Goal: Information Seeking & Learning: Learn about a topic

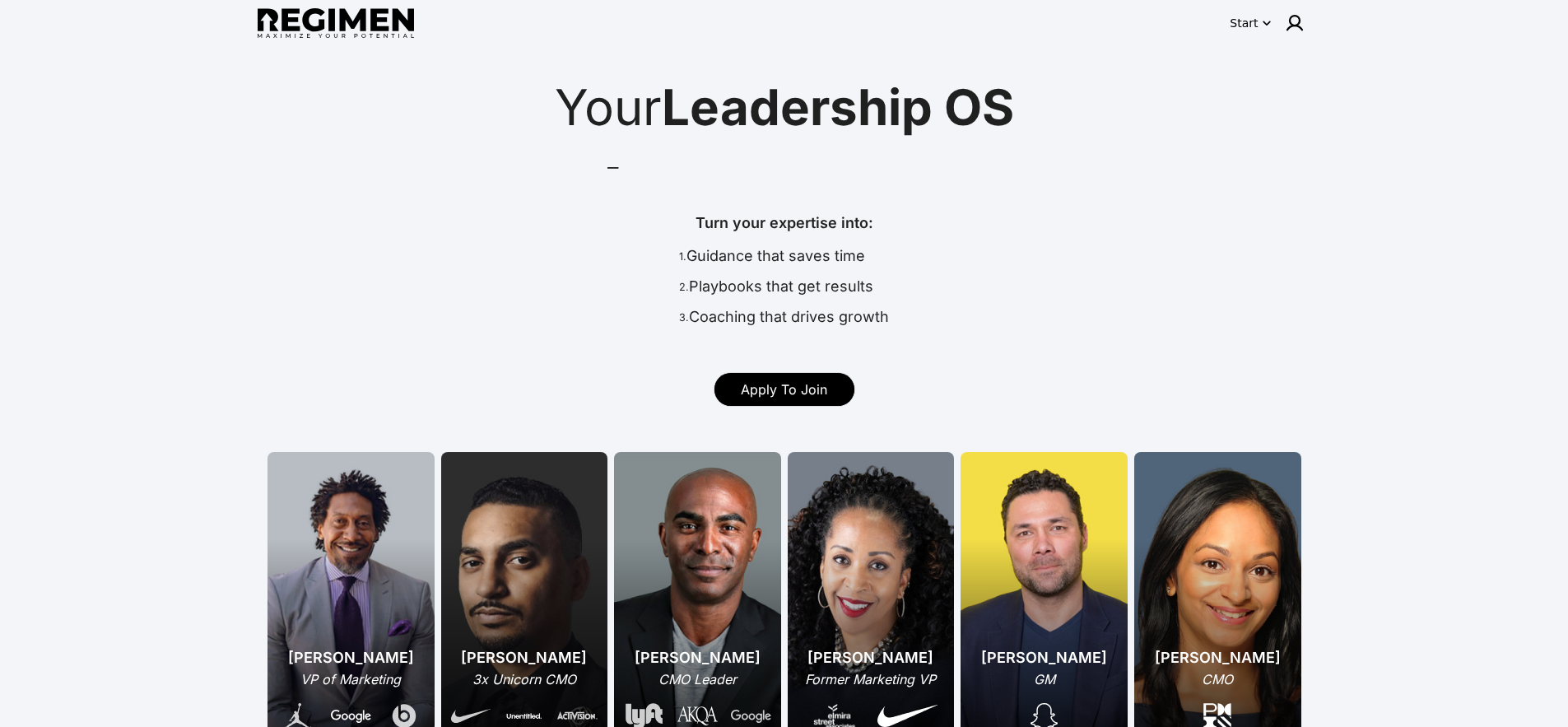
click at [1248, 25] on div "Start" at bounding box center [1244, 23] width 28 height 17
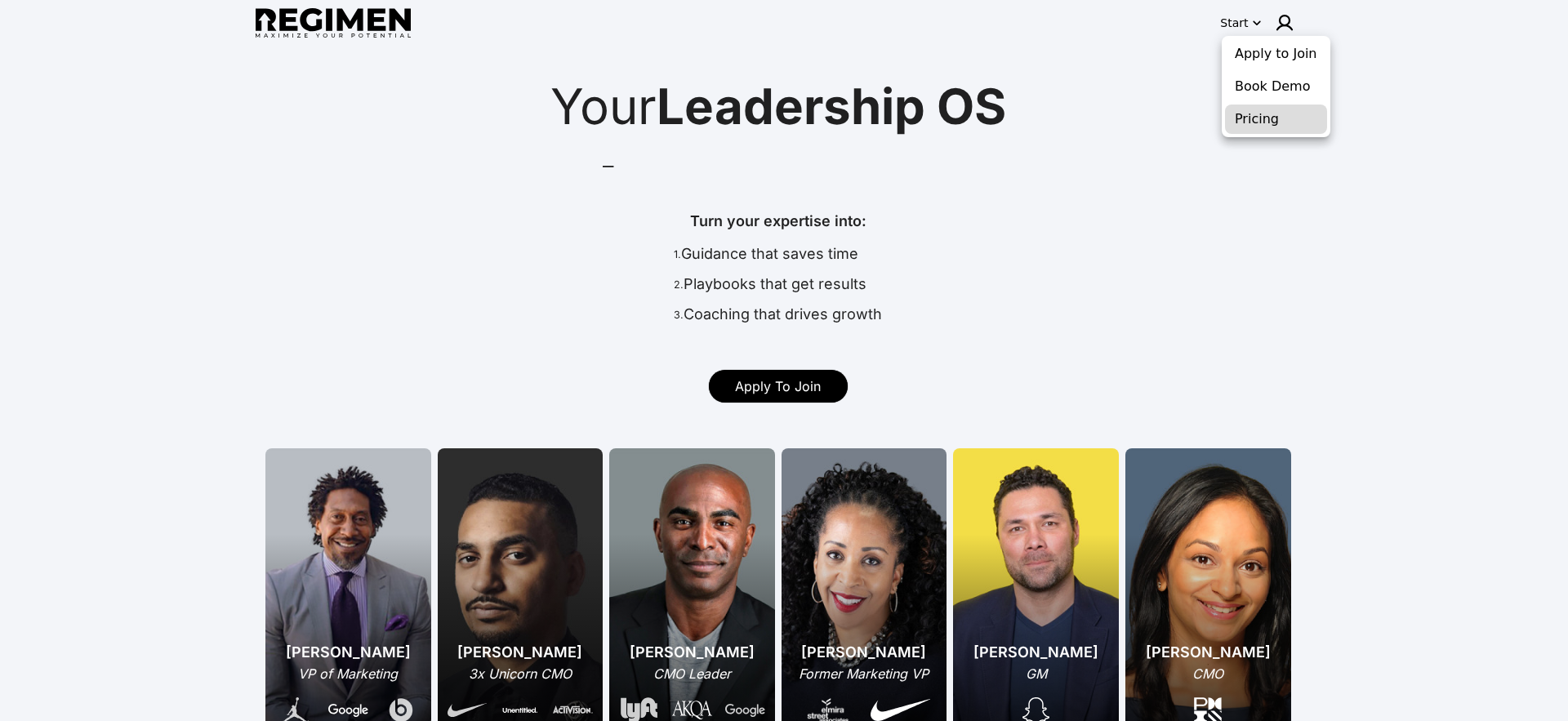
click at [1261, 114] on button "Pricing" at bounding box center [1275, 119] width 102 height 30
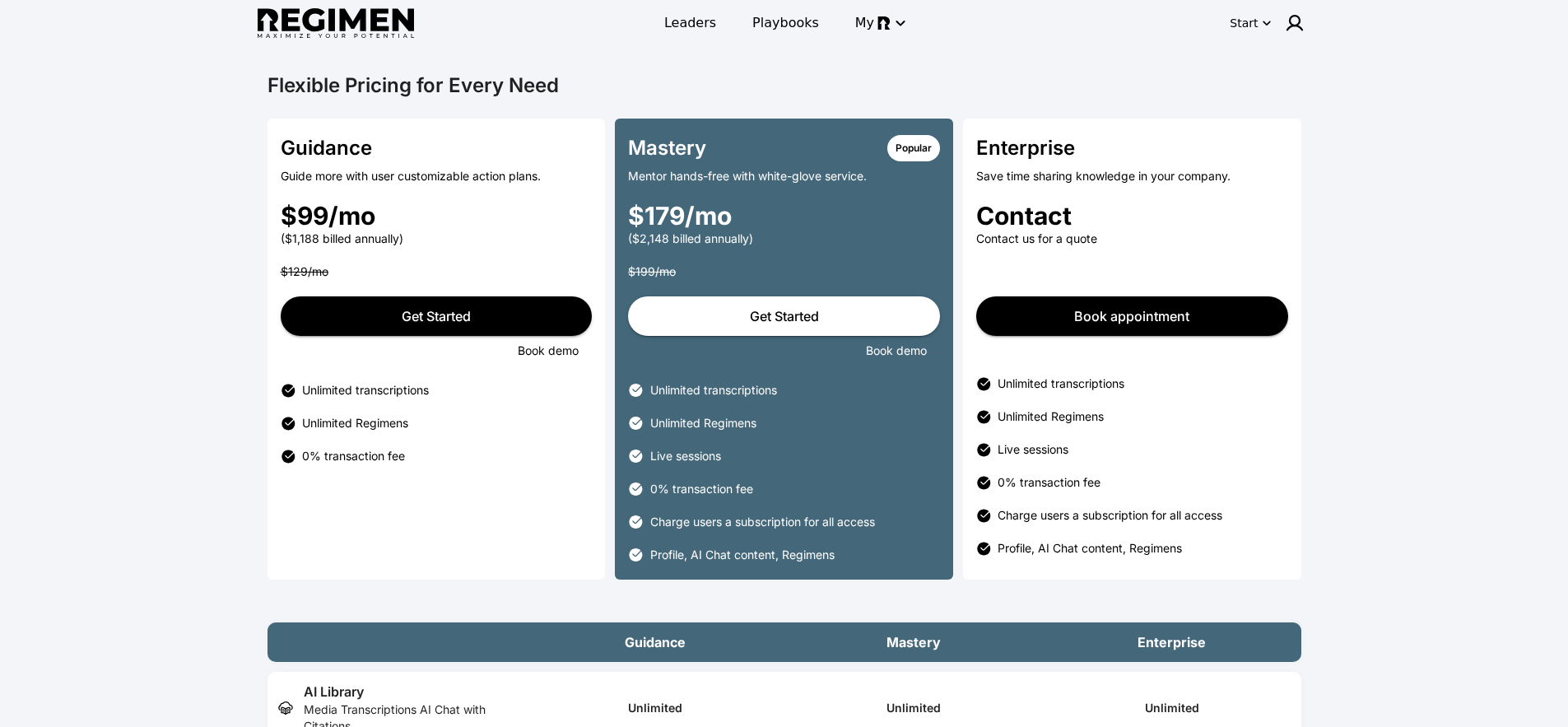
drag, startPoint x: 687, startPoint y: 163, endPoint x: 696, endPoint y: 161, distance: 9.2
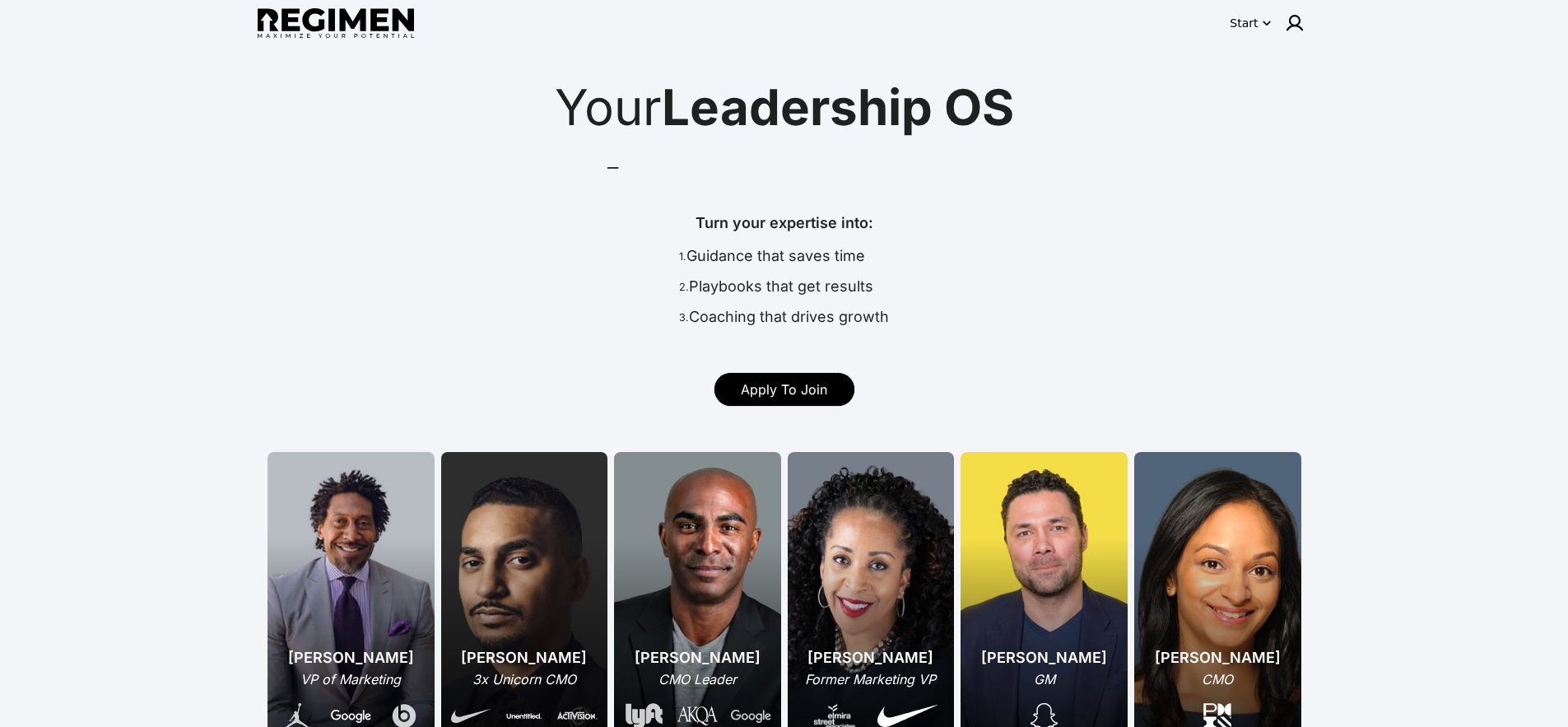
scroll to position [162, 0]
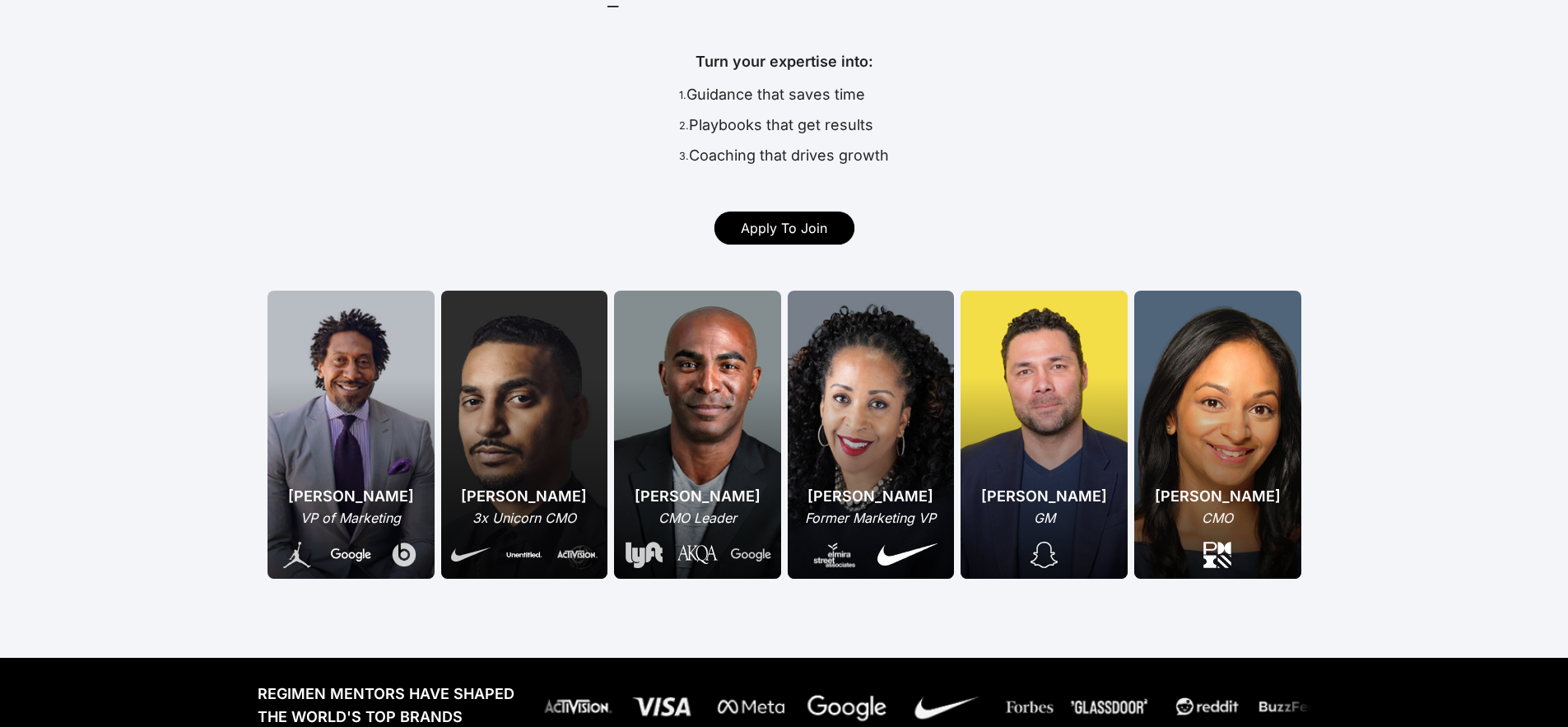
click at [693, 511] on div "CMO Leader" at bounding box center [697, 517] width 148 height 19
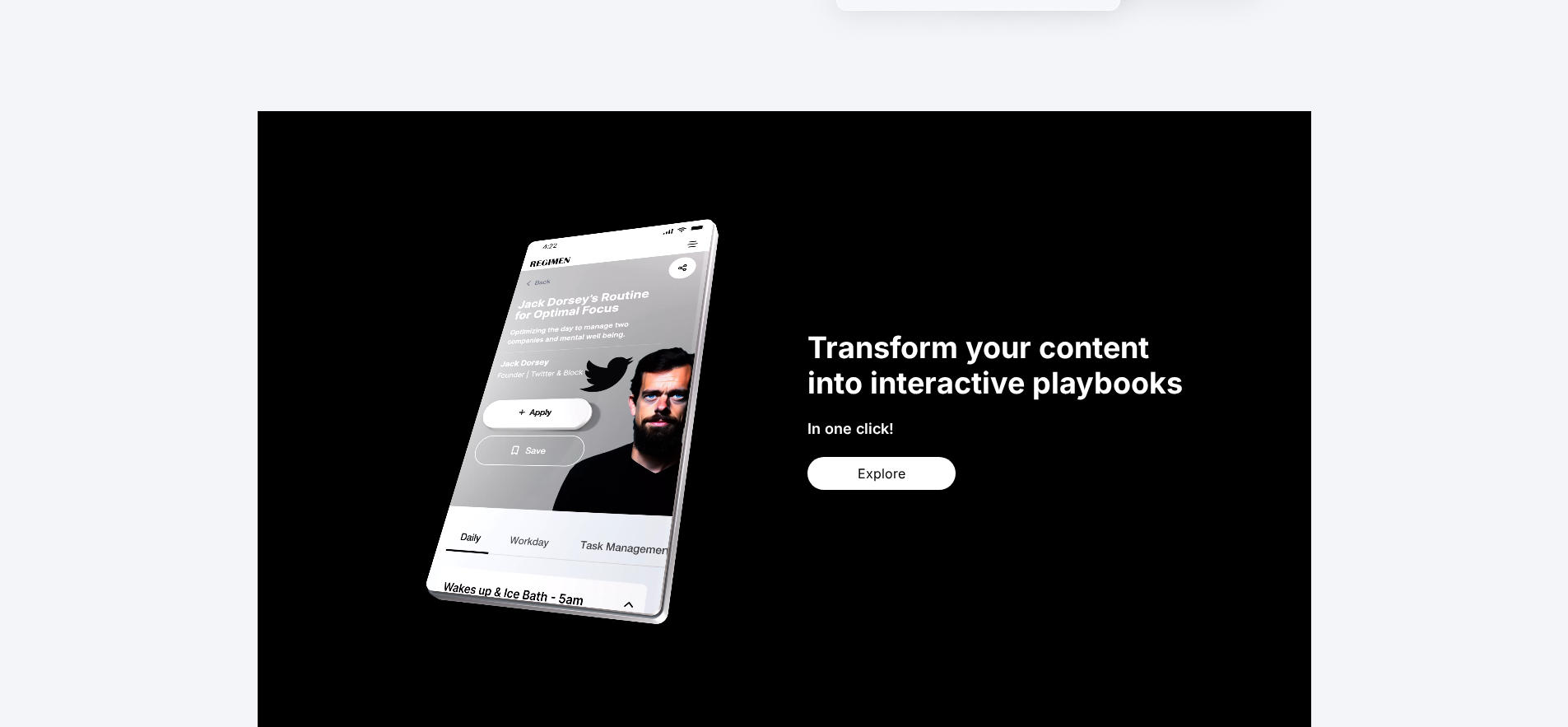
scroll to position [0, 0]
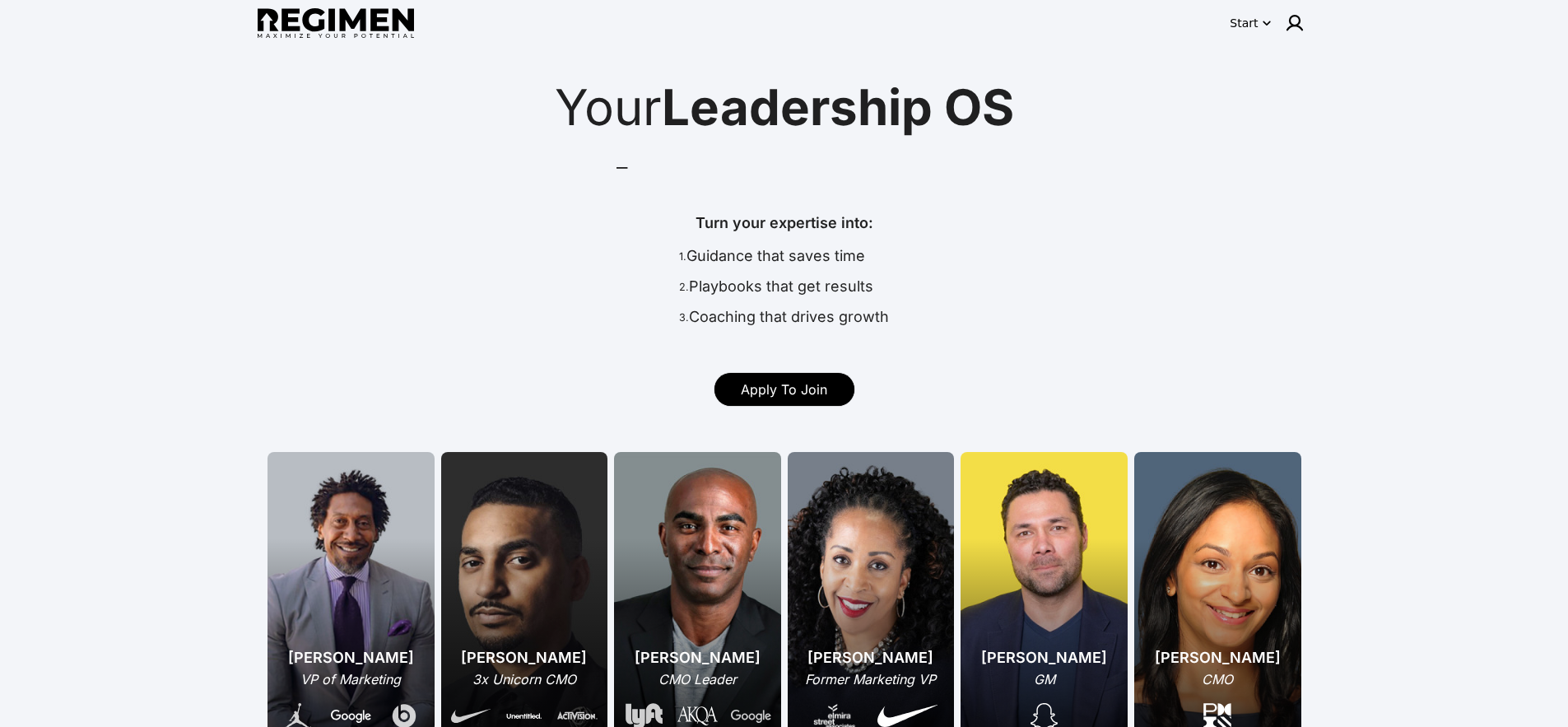
click at [1254, 17] on div "Start" at bounding box center [1244, 23] width 28 height 17
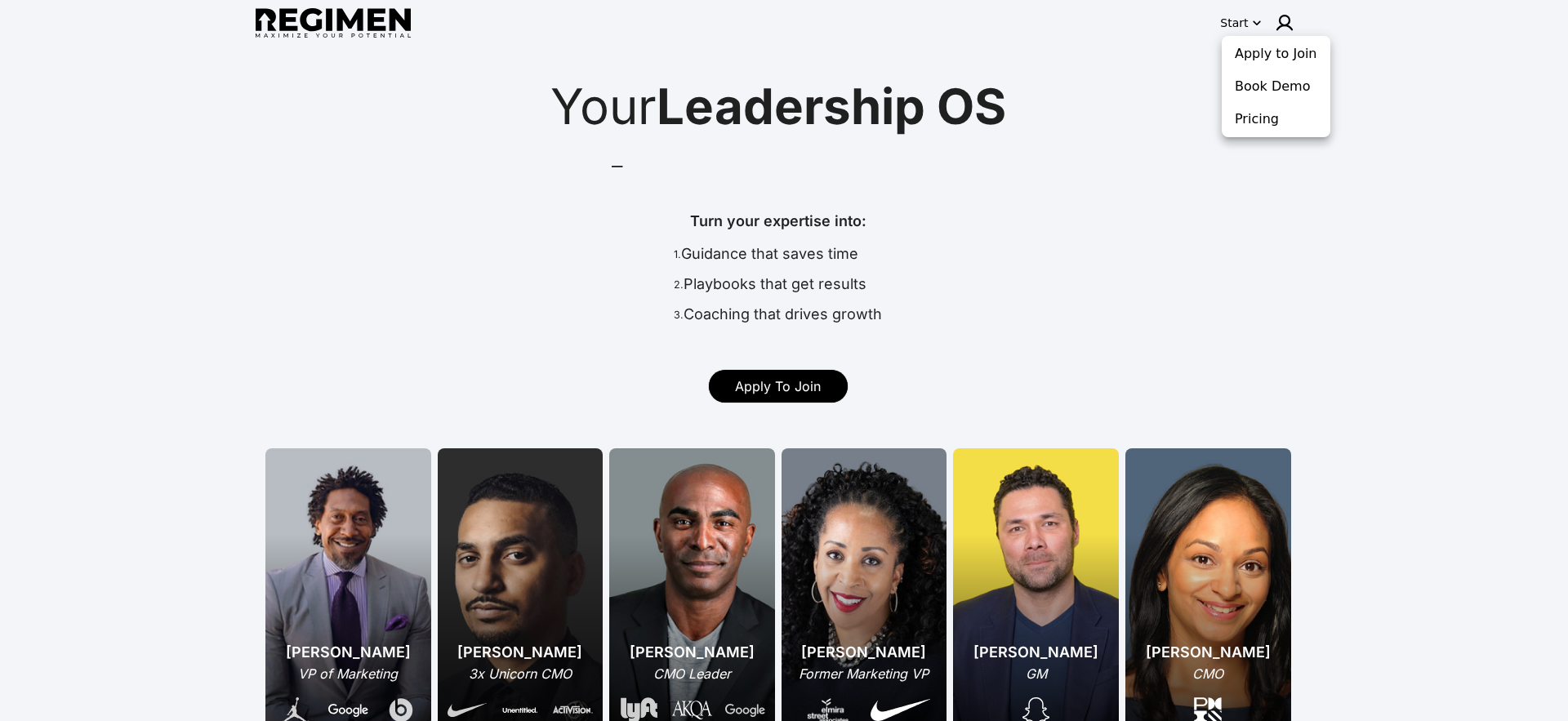
click at [1266, 139] on div at bounding box center [784, 360] width 1568 height 721
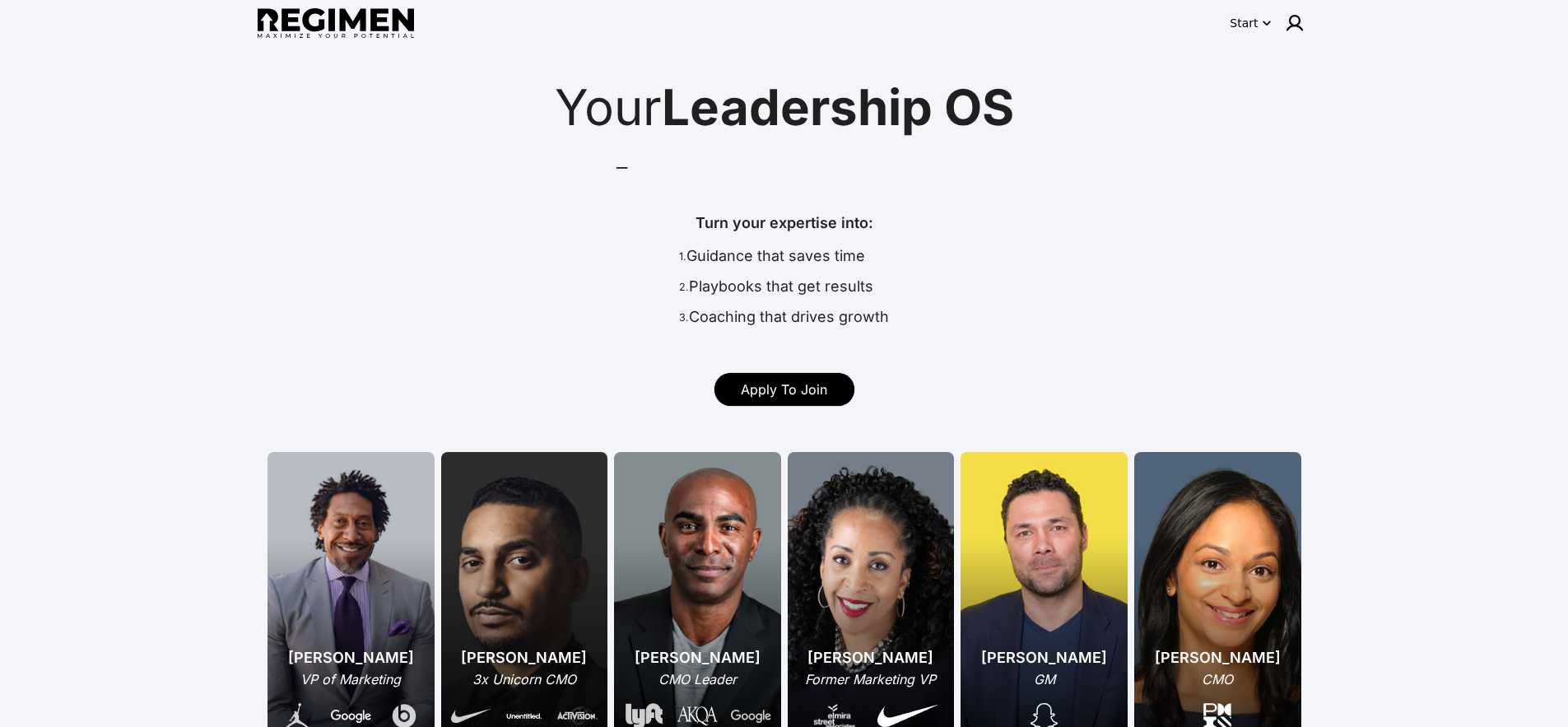
click at [1246, 29] on div "Start" at bounding box center [1244, 23] width 28 height 17
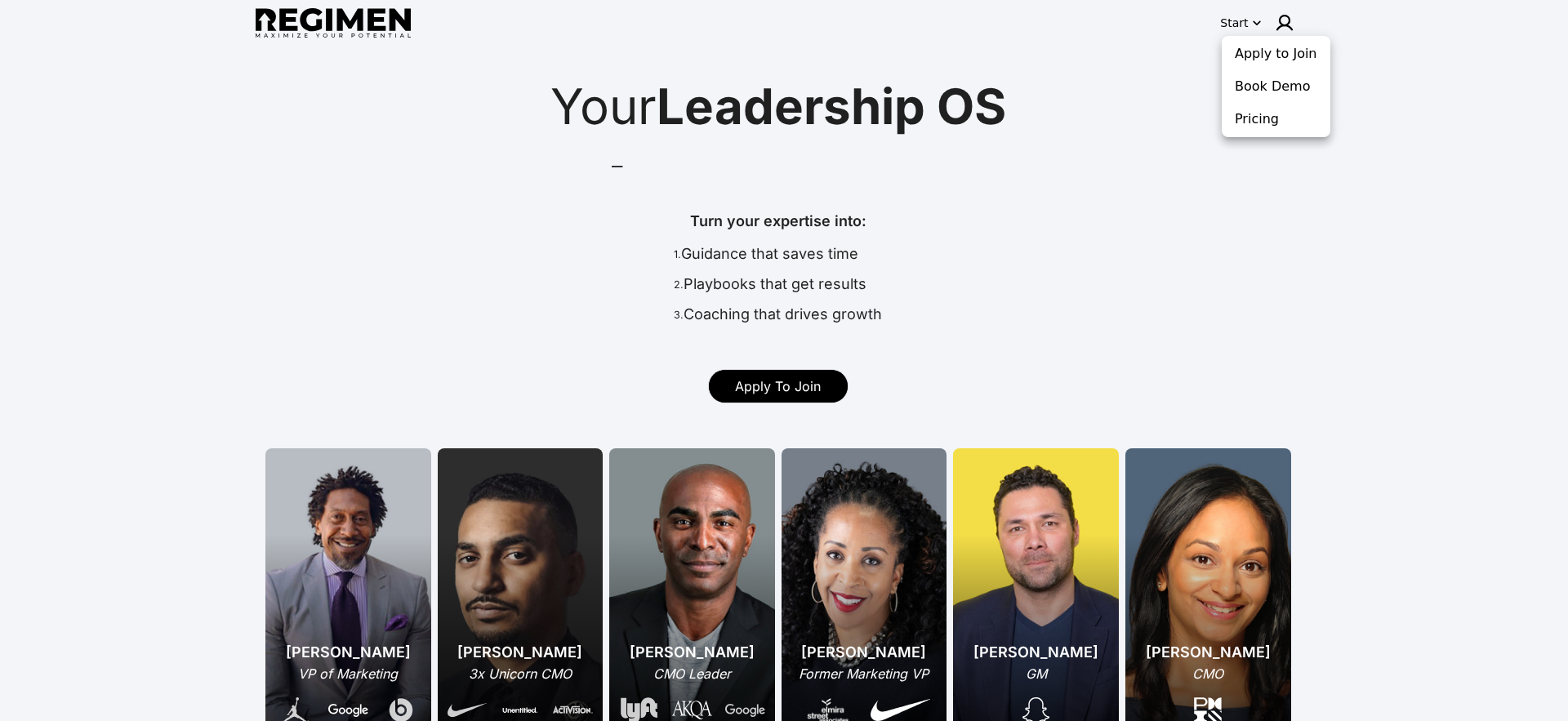
click at [1254, 135] on ul "Apply to Join Book Demo Pricing" at bounding box center [1275, 86] width 109 height 101
click at [1254, 123] on button "Pricing" at bounding box center [1275, 119] width 102 height 30
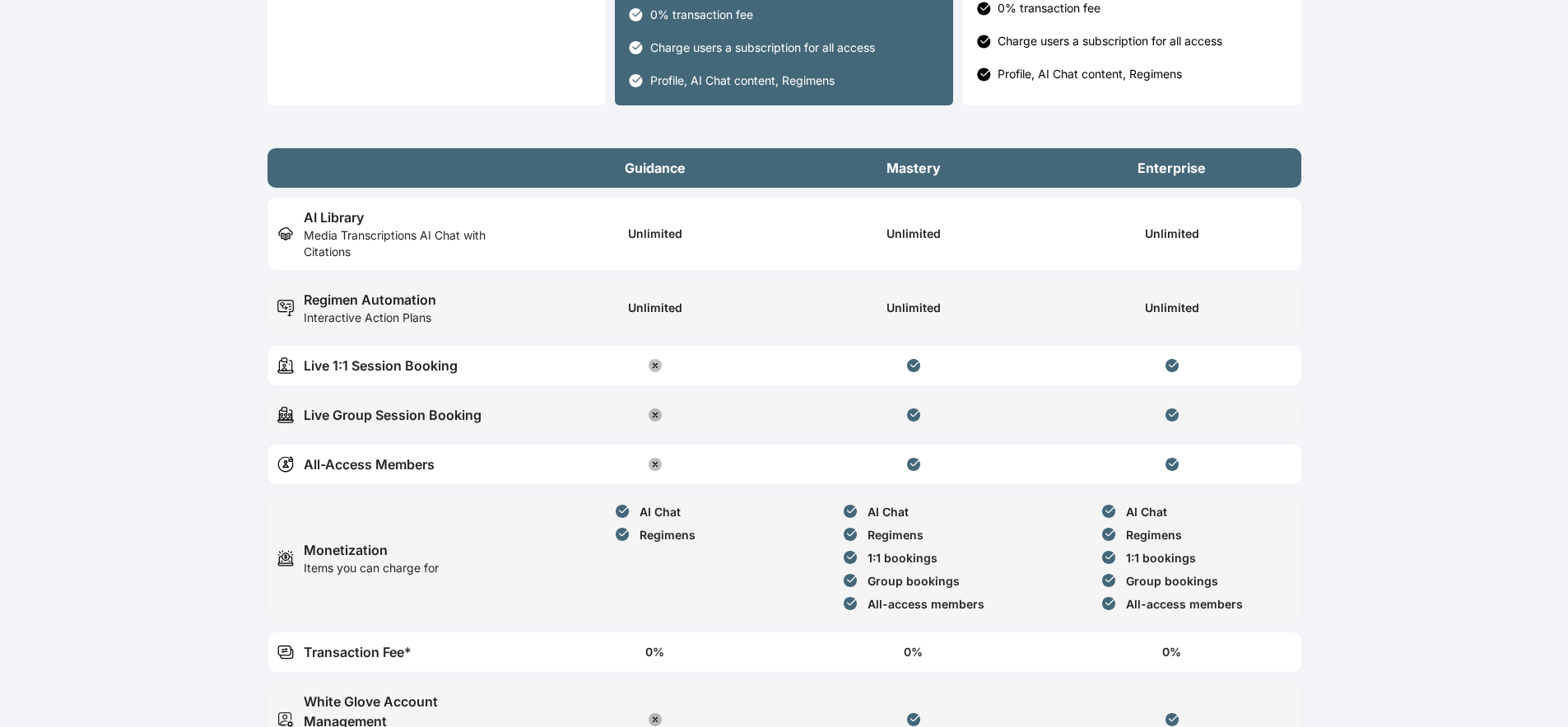
scroll to position [780, 0]
